Goal: Task Accomplishment & Management: Use online tool/utility

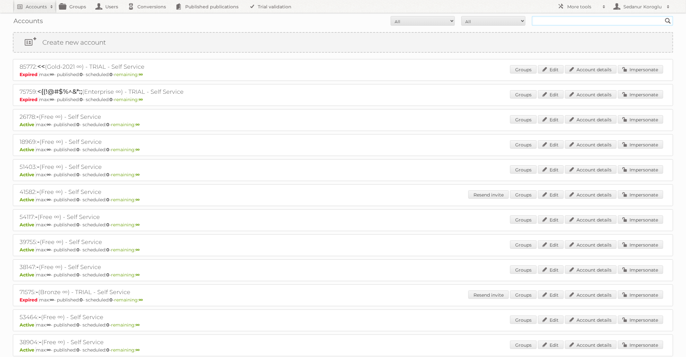
click at [577, 21] on input "text" at bounding box center [602, 21] width 141 height 10
type input "Plus Retail"
click at [663, 16] on input "Search" at bounding box center [668, 21] width 10 height 10
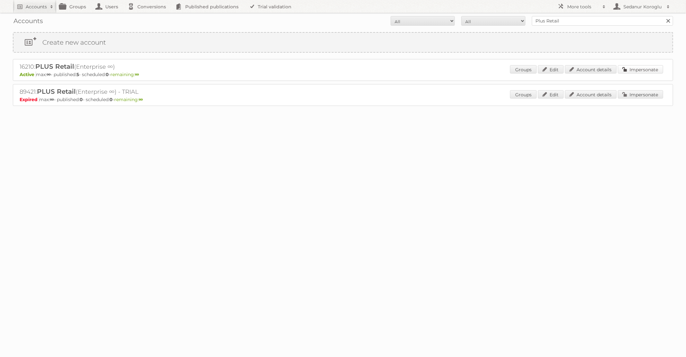
click at [644, 70] on link "Impersonate" at bounding box center [640, 69] width 45 height 8
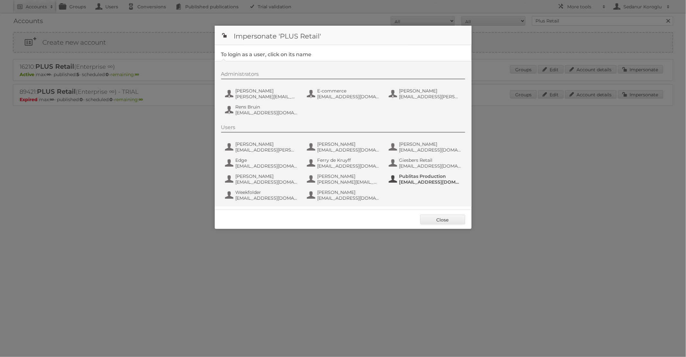
click at [411, 183] on span "[EMAIL_ADDRESS][DOMAIN_NAME]" at bounding box center [430, 182] width 62 height 6
